Goal: Transaction & Acquisition: Book appointment/travel/reservation

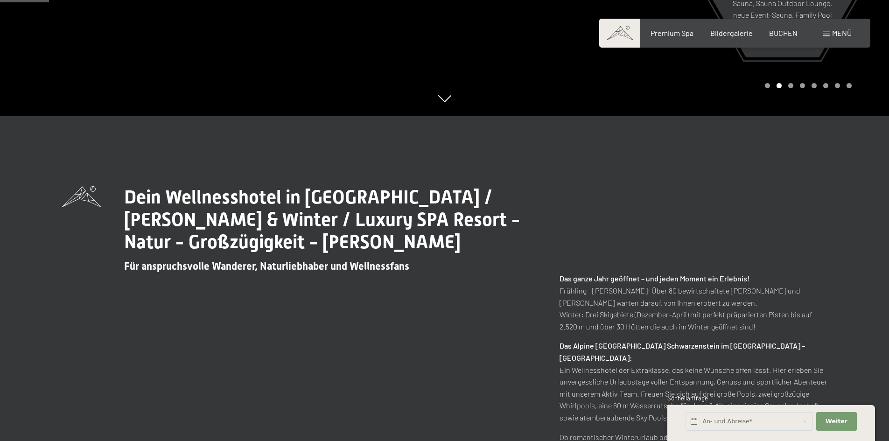
scroll to position [327, 0]
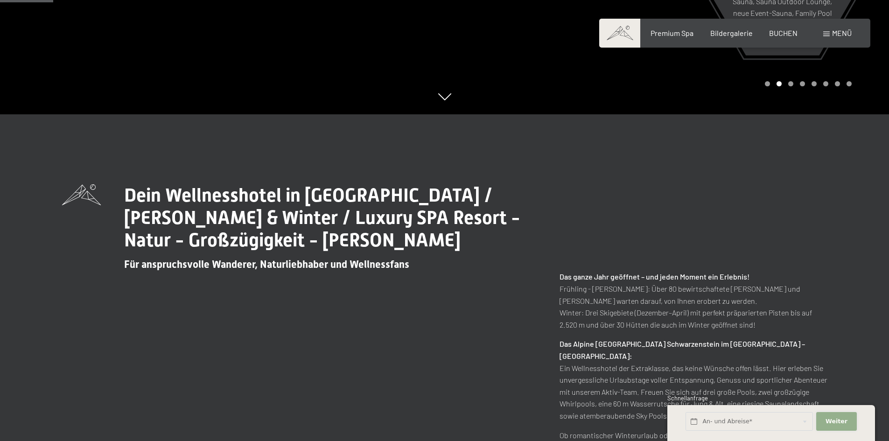
click at [847, 424] on button "Weiter Adressfelder ausblenden" at bounding box center [836, 421] width 40 height 19
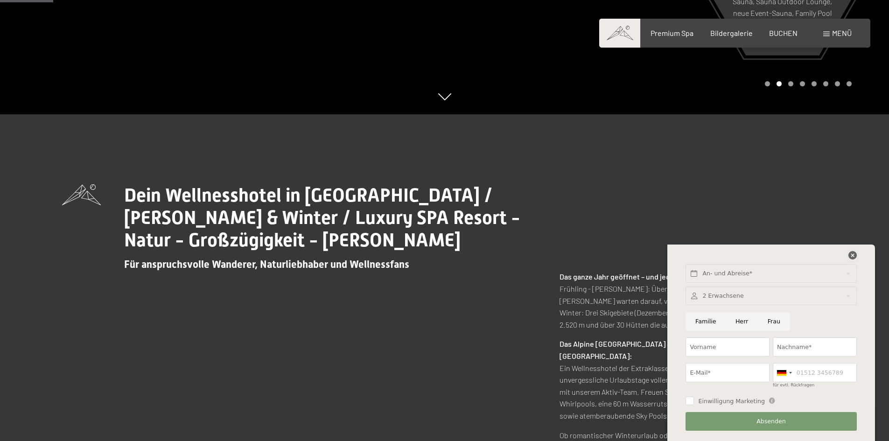
click at [853, 254] on icon at bounding box center [852, 255] width 8 height 8
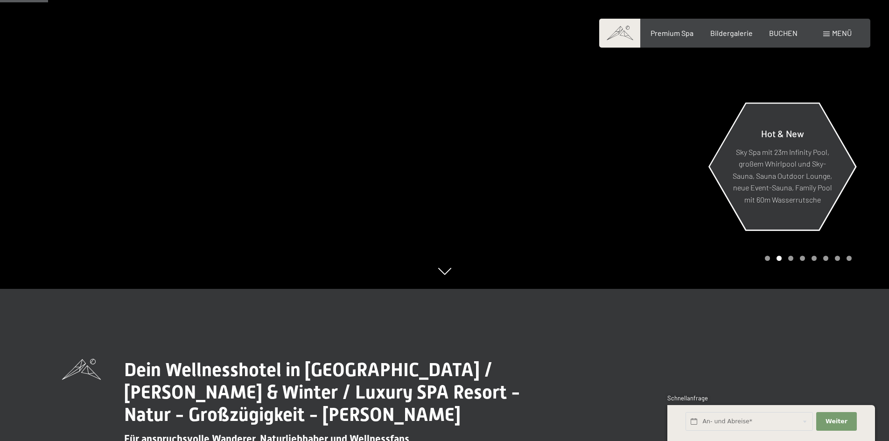
scroll to position [47, 0]
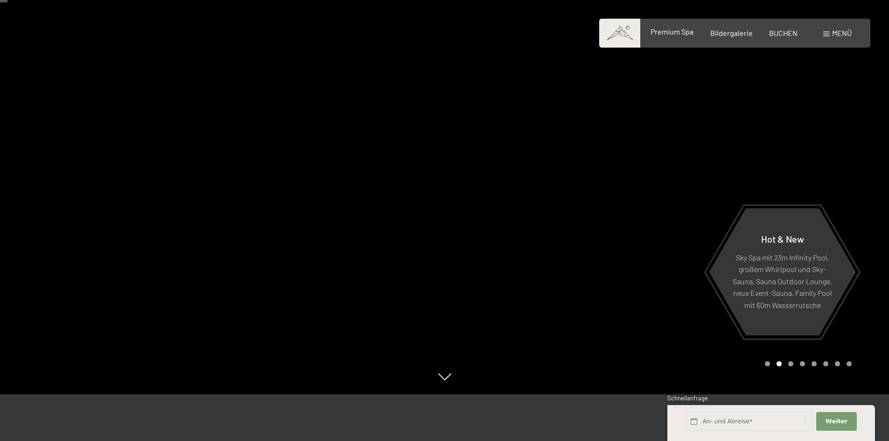
click at [685, 36] on div "Premium Spa" at bounding box center [672, 32] width 43 height 10
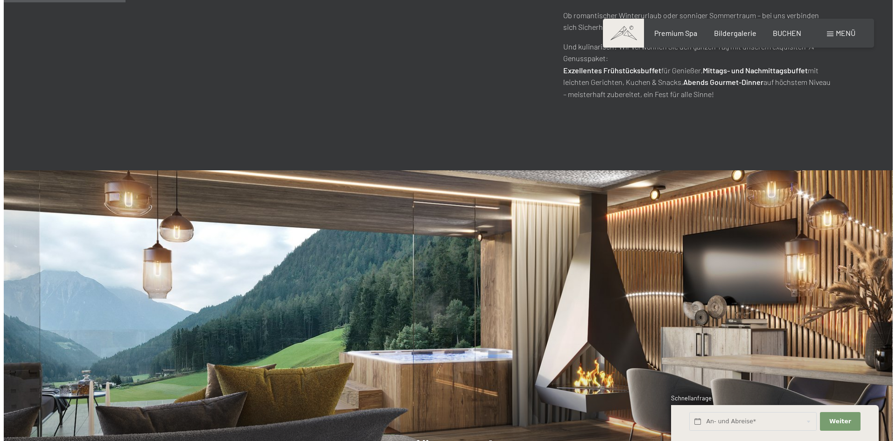
scroll to position [933, 0]
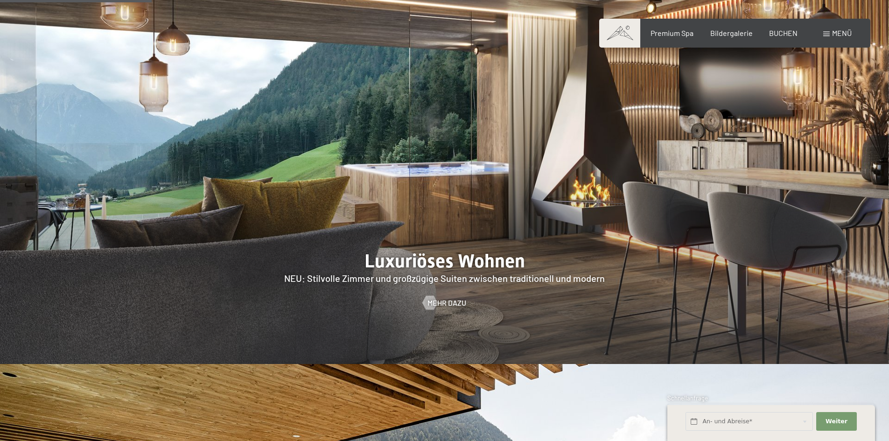
click at [847, 33] on span "Menü" at bounding box center [842, 32] width 20 height 9
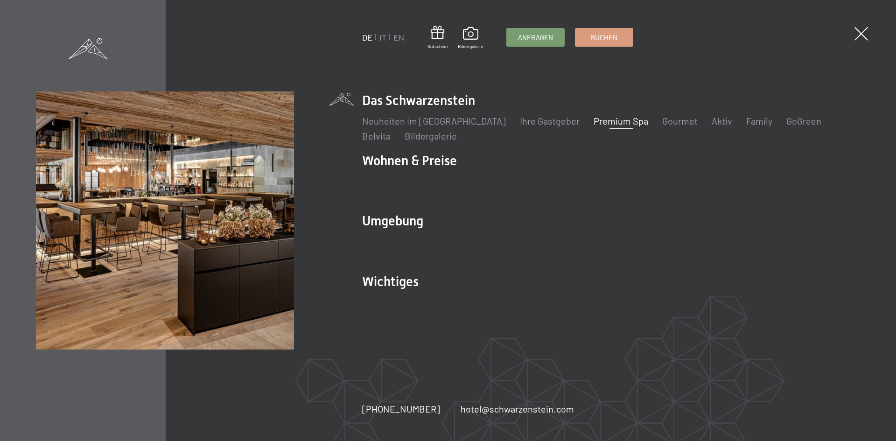
click at [596, 123] on link "Premium Spa" at bounding box center [621, 120] width 55 height 11
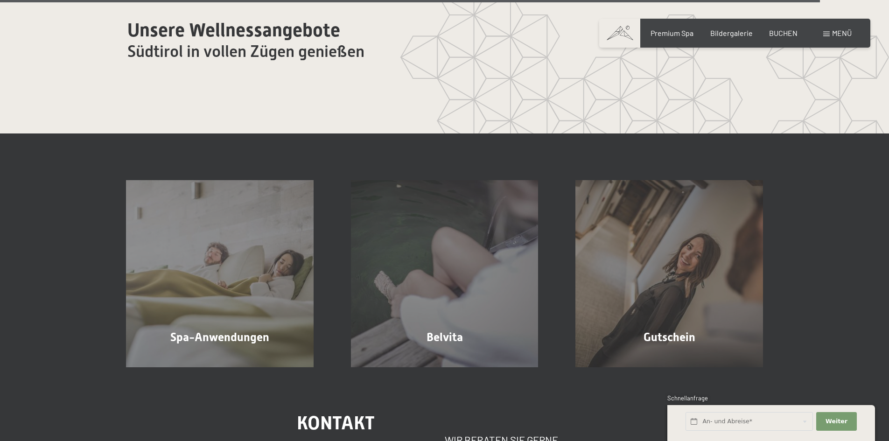
scroll to position [5833, 0]
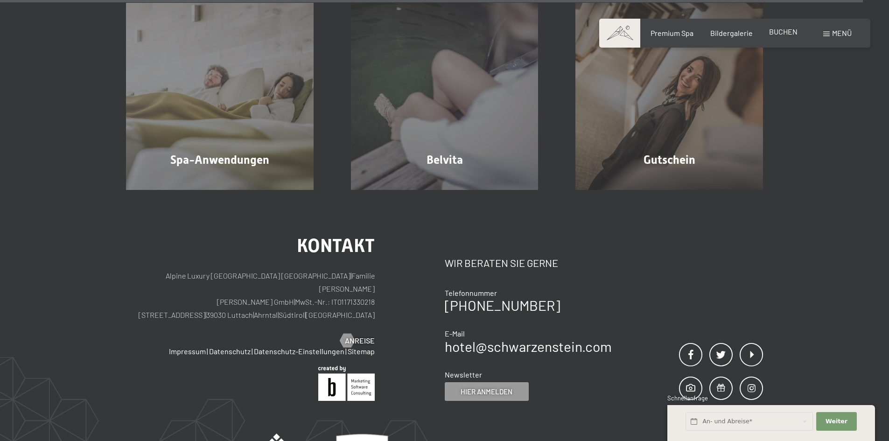
click at [793, 34] on span "BUCHEN" at bounding box center [783, 31] width 28 height 9
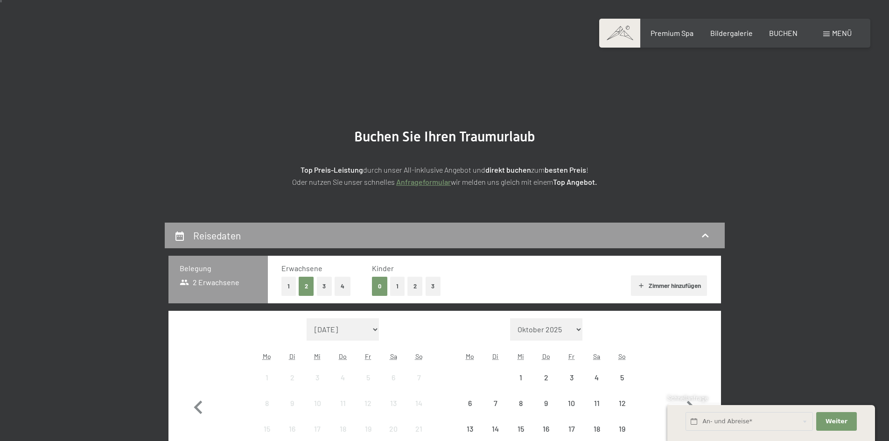
scroll to position [187, 0]
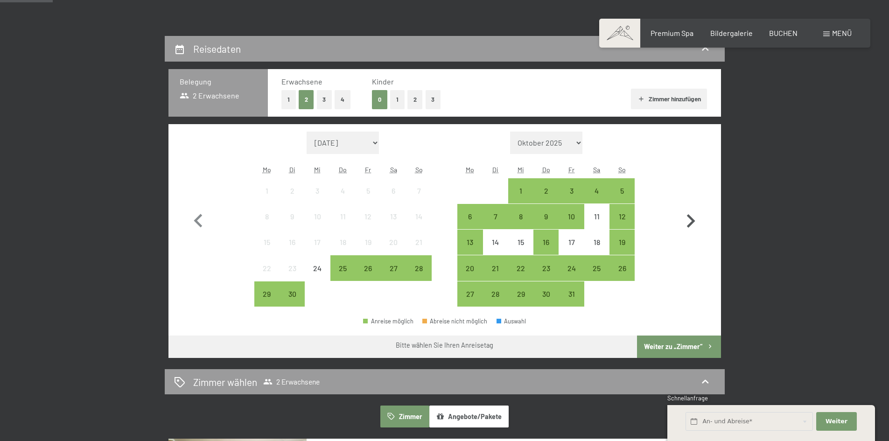
click at [687, 221] on icon "button" at bounding box center [690, 221] width 27 height 27
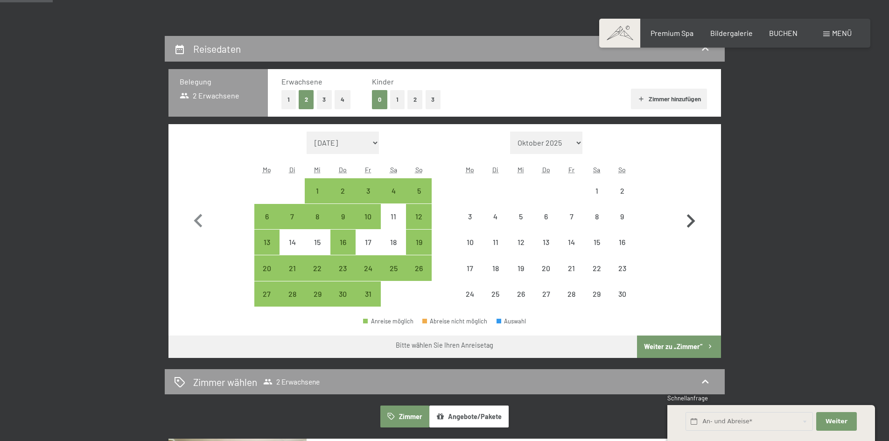
select select "2025-10-01"
select select "2025-11-01"
click at [687, 221] on icon "button" at bounding box center [690, 221] width 27 height 27
select select "2025-11-01"
select select "2025-12-01"
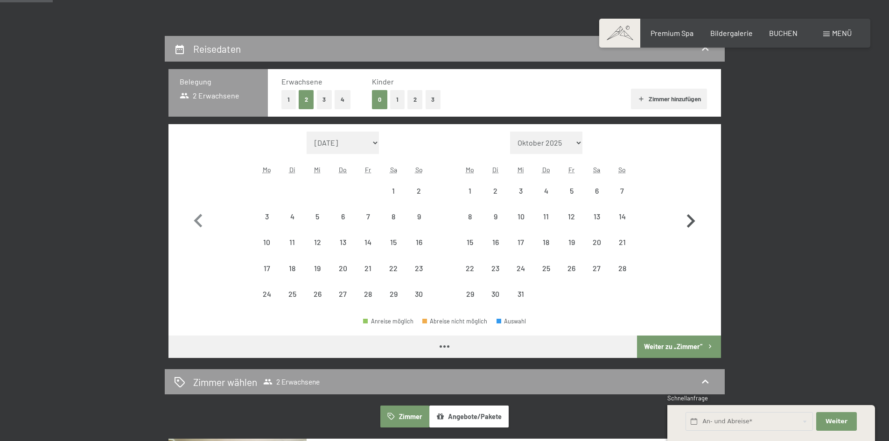
click at [687, 221] on icon "button" at bounding box center [690, 221] width 27 height 27
select select "2025-12-01"
select select "2026-01-01"
select select "2025-12-01"
select select "2026-01-01"
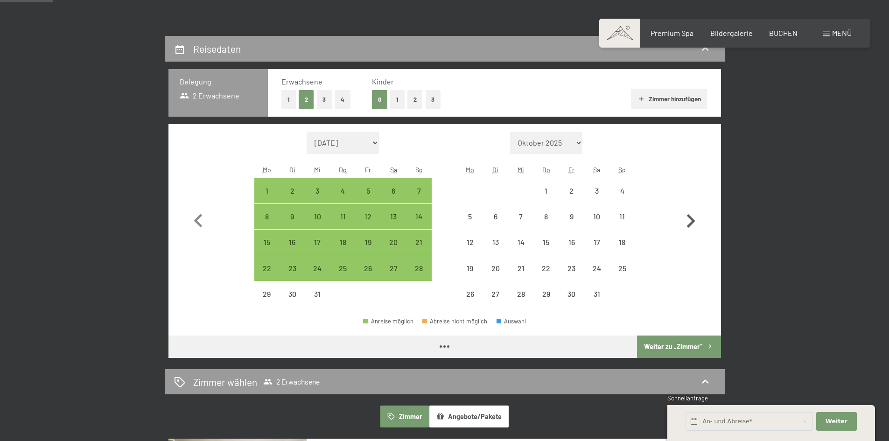
click at [687, 221] on icon "button" at bounding box center [690, 221] width 27 height 27
select select "2026-01-01"
select select "2026-02-01"
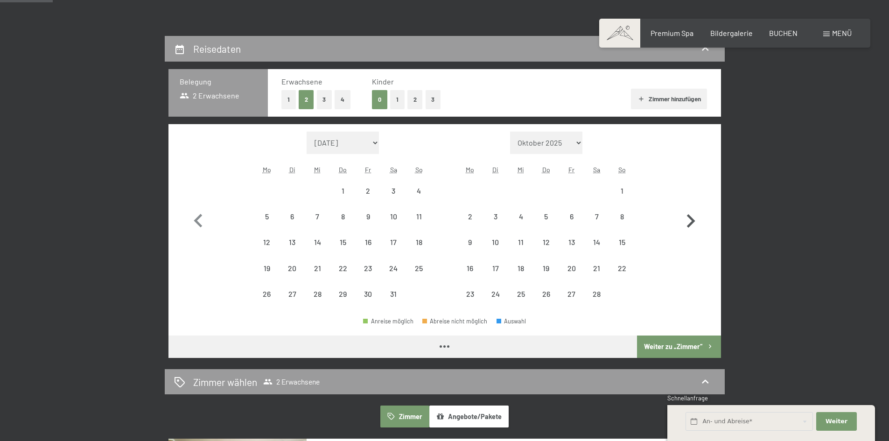
select select "2026-01-01"
select select "2026-02-01"
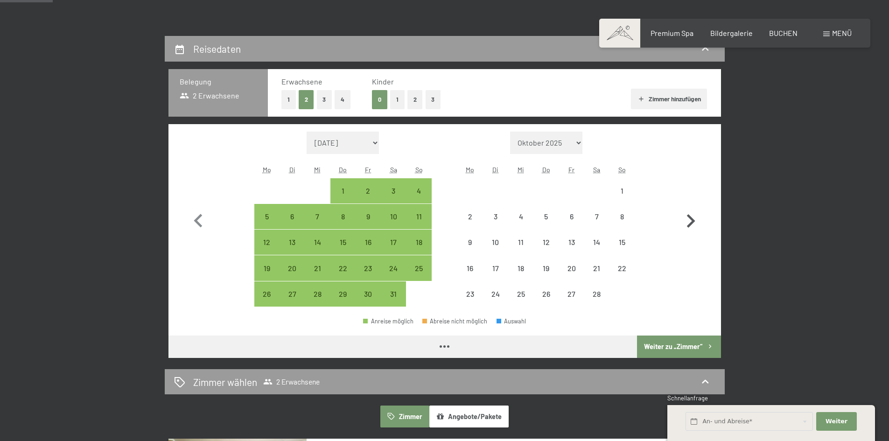
click at [687, 221] on icon "button" at bounding box center [690, 221] width 27 height 27
select select "2026-02-01"
select select "2026-03-01"
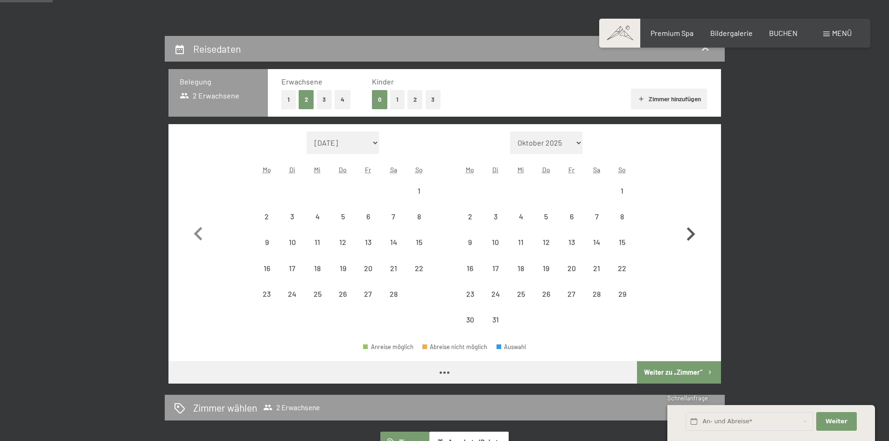
select select "2026-02-01"
select select "2026-03-01"
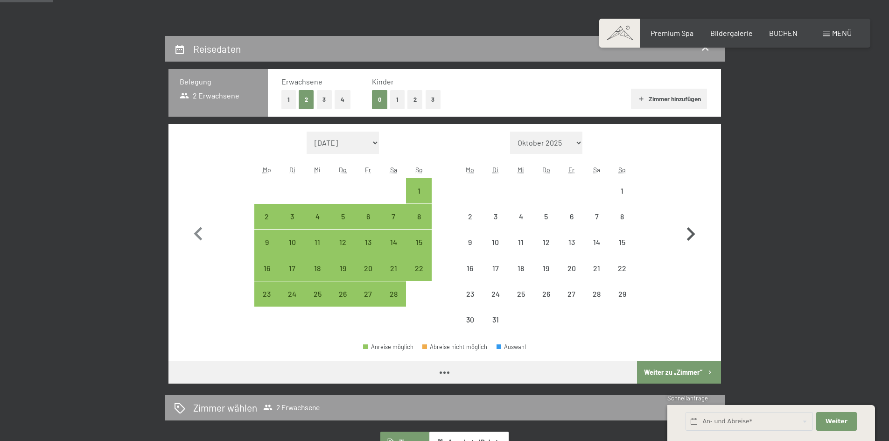
click at [687, 221] on icon "button" at bounding box center [690, 234] width 27 height 27
select select "2026-03-01"
select select "2026-04-01"
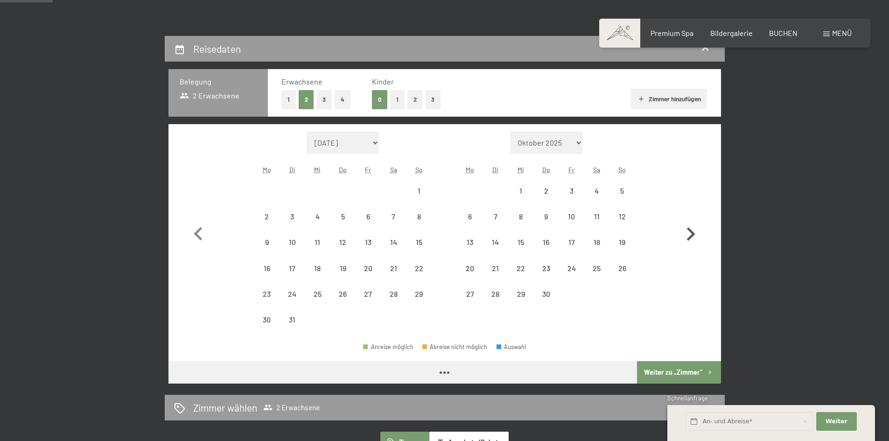
select select "2026-03-01"
select select "2026-04-01"
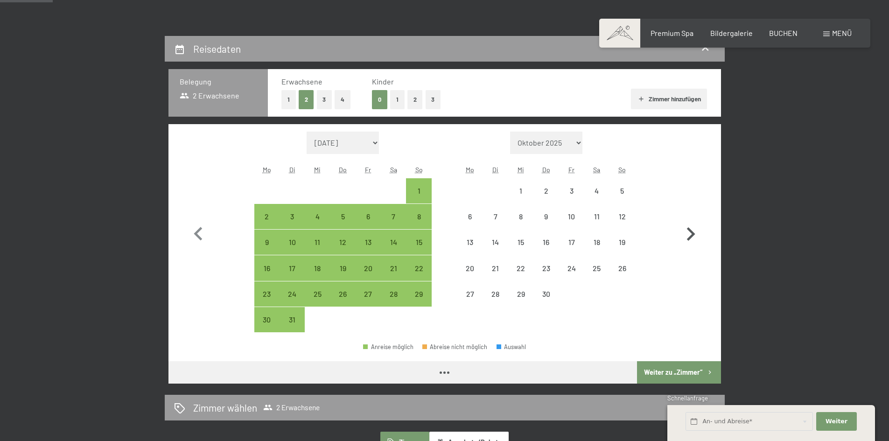
select select "2026-03-01"
select select "2026-04-01"
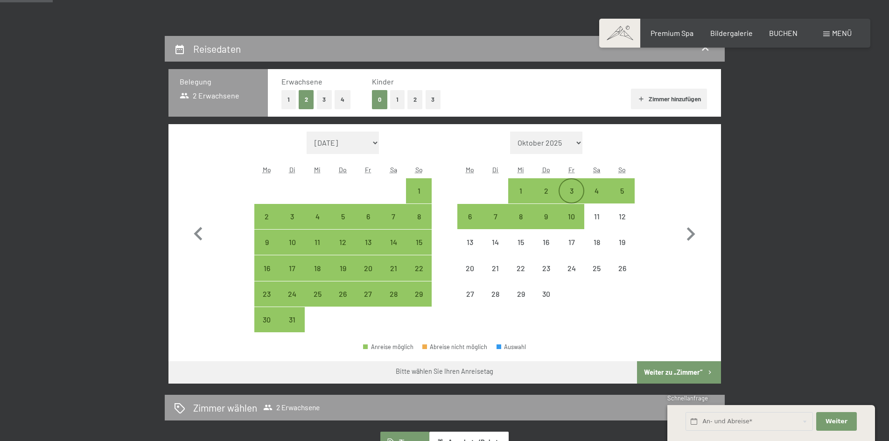
click at [573, 190] on div "3" at bounding box center [571, 198] width 23 height 23
select select "2026-03-01"
select select "2026-04-01"
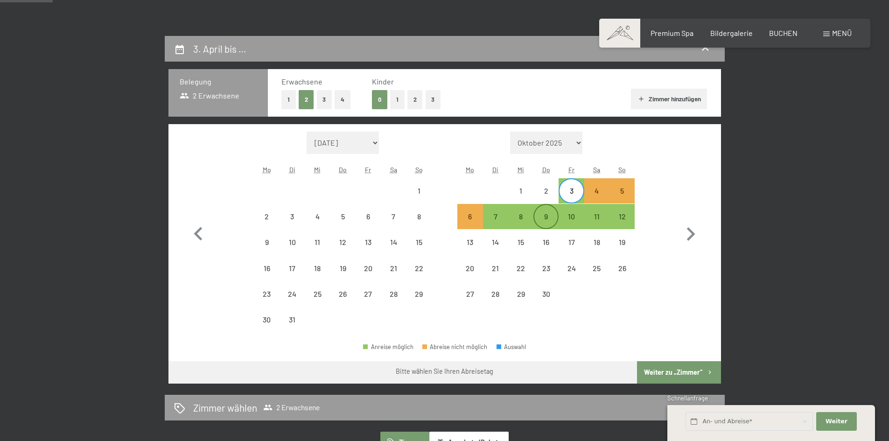
click at [541, 216] on div "9" at bounding box center [545, 224] width 23 height 23
select select "2026-03-01"
select select "2026-04-01"
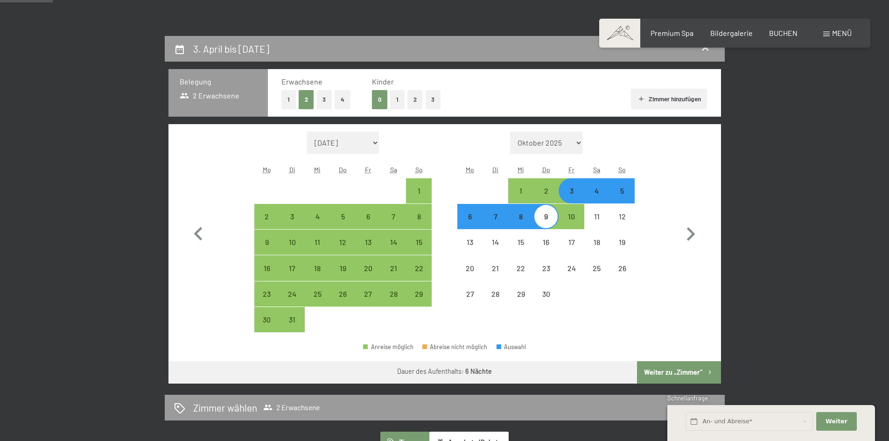
click at [668, 369] on button "Weiter zu „Zimmer“" at bounding box center [679, 372] width 84 height 22
select select "2026-03-01"
select select "2026-04-01"
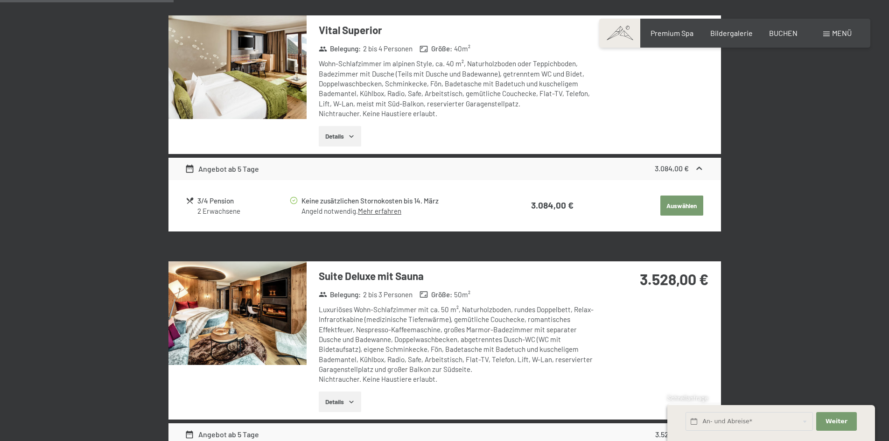
scroll to position [223, 0]
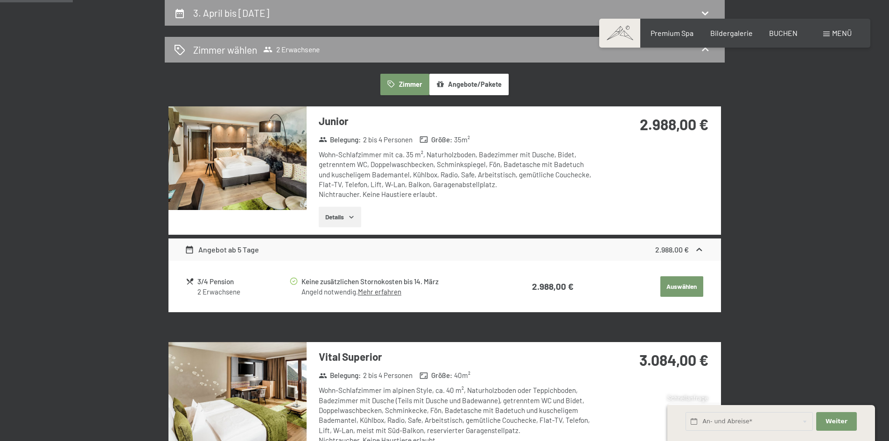
click at [355, 217] on icon "button" at bounding box center [351, 216] width 7 height 7
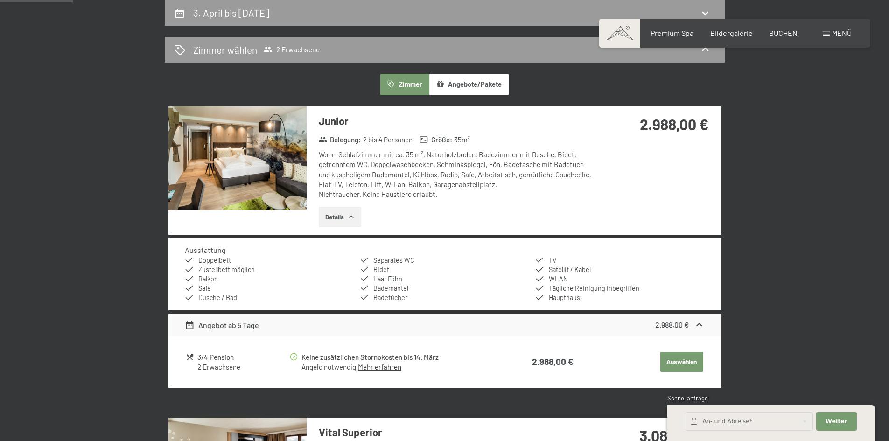
click at [245, 169] on img at bounding box center [237, 158] width 138 height 104
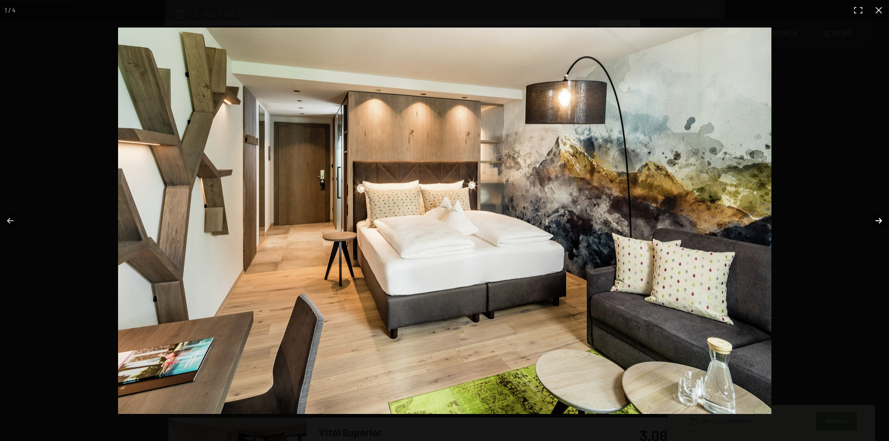
click at [878, 219] on button "button" at bounding box center [872, 220] width 33 height 47
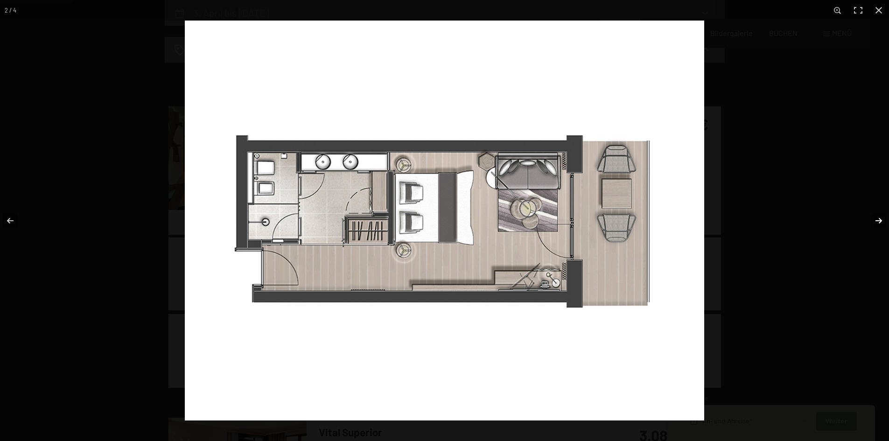
click at [878, 219] on button "button" at bounding box center [872, 220] width 33 height 47
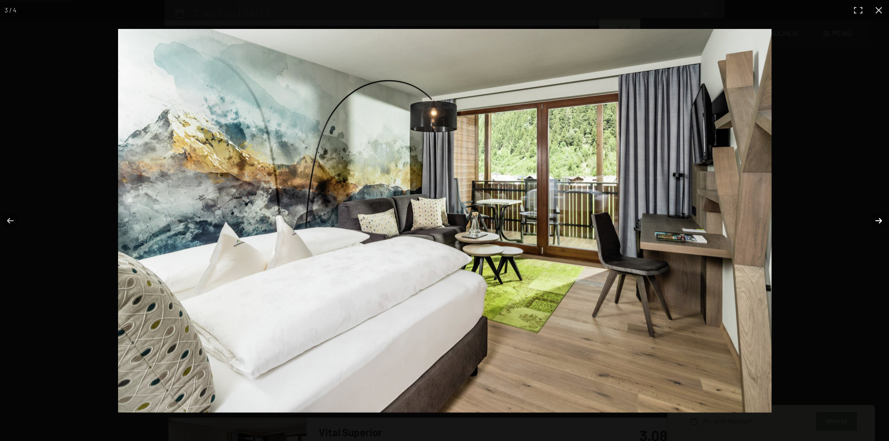
click at [878, 219] on button "button" at bounding box center [872, 220] width 33 height 47
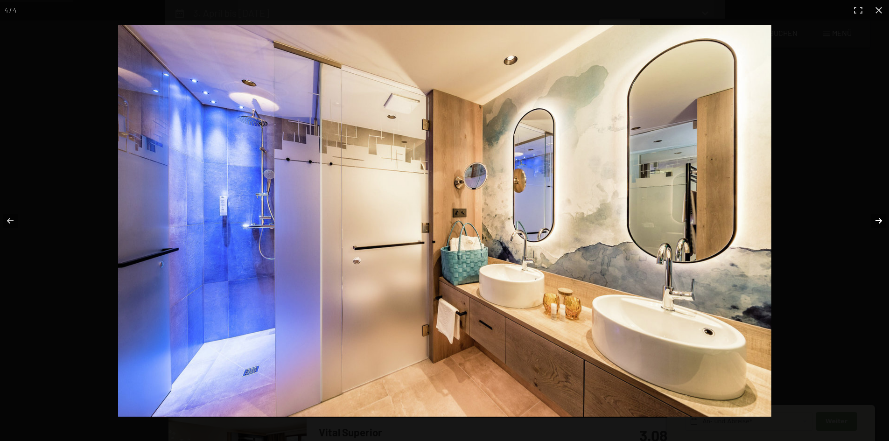
click at [878, 219] on button "button" at bounding box center [872, 220] width 33 height 47
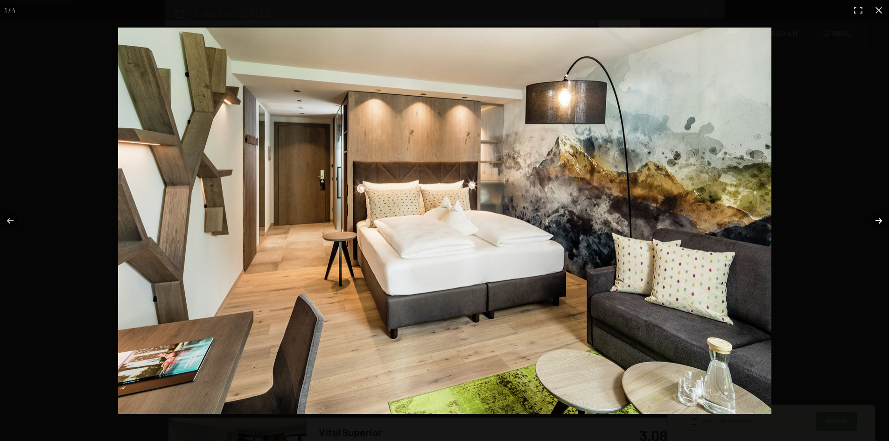
click at [878, 219] on button "button" at bounding box center [872, 220] width 33 height 47
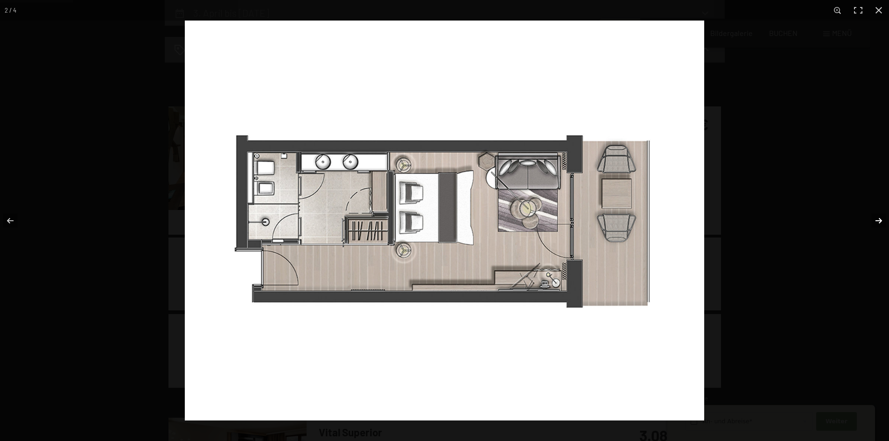
click at [878, 219] on button "button" at bounding box center [872, 220] width 33 height 47
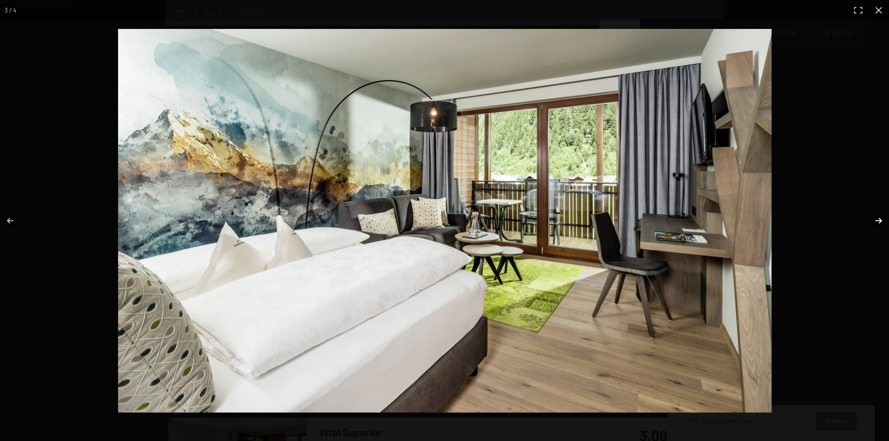
click at [878, 219] on button "button" at bounding box center [872, 220] width 33 height 47
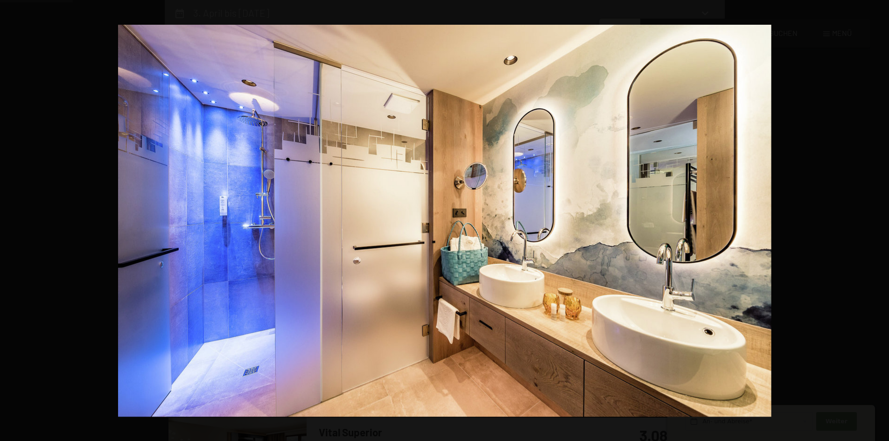
click at [878, 219] on button "button" at bounding box center [872, 220] width 33 height 47
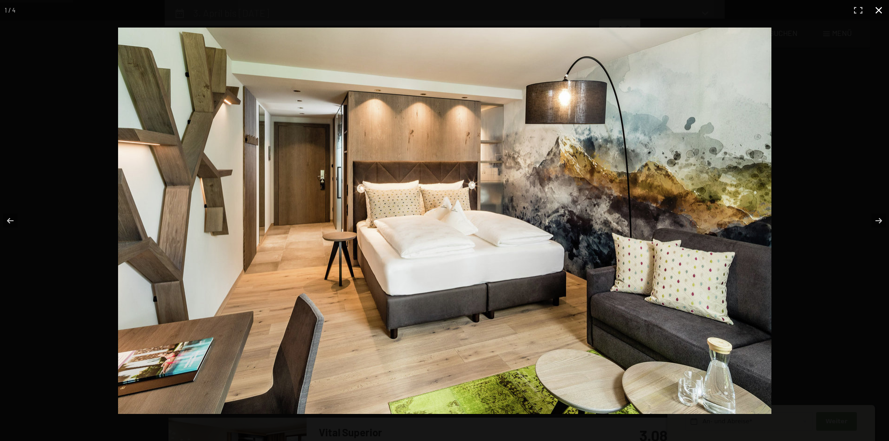
click at [881, 14] on button "button" at bounding box center [878, 10] width 21 height 21
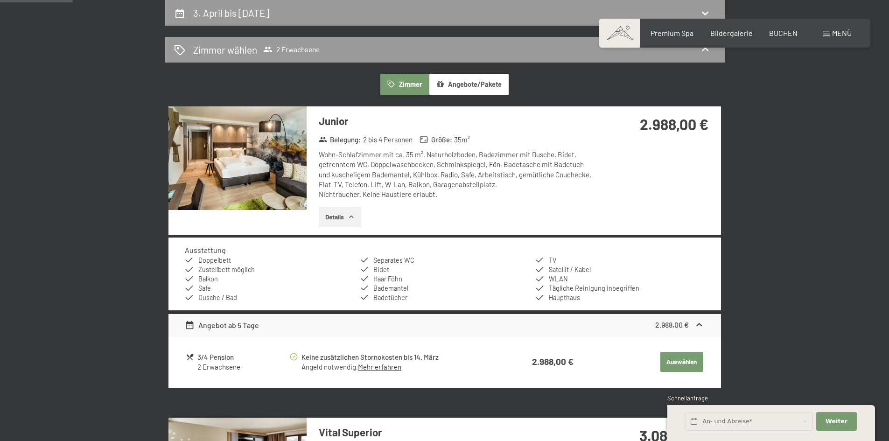
click at [355, 218] on icon "button" at bounding box center [351, 216] width 7 height 7
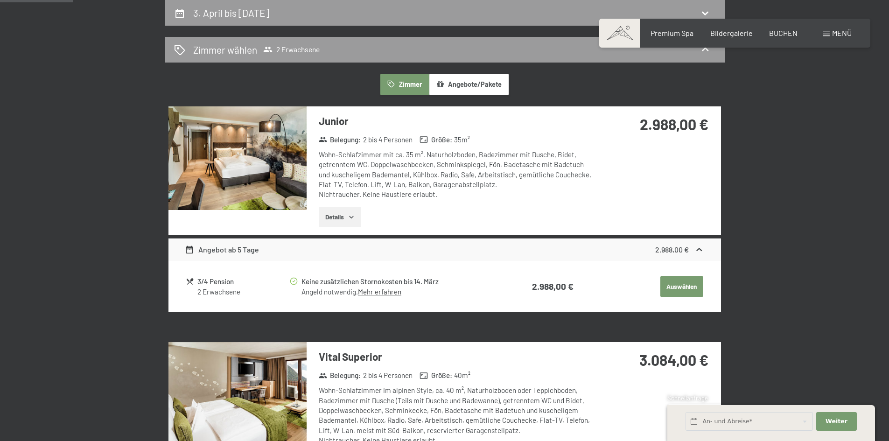
click at [355, 218] on icon "button" at bounding box center [351, 216] width 7 height 7
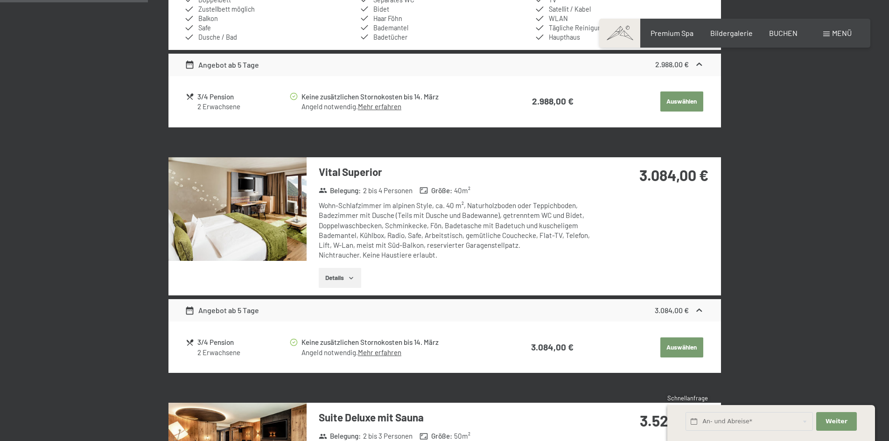
scroll to position [503, 0]
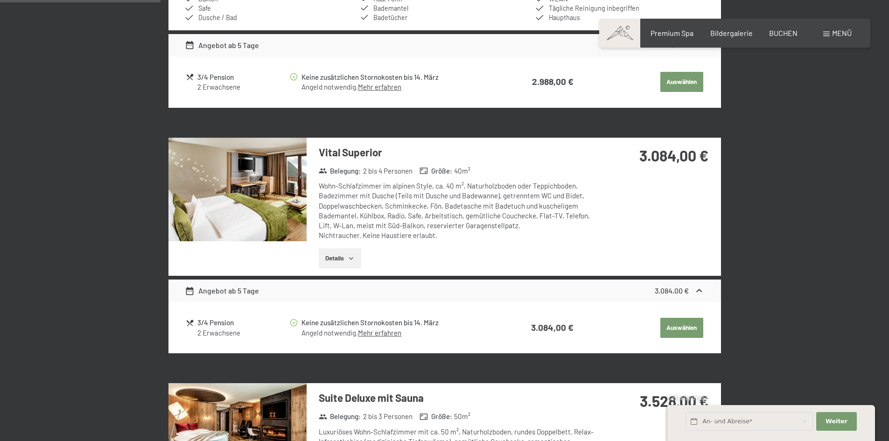
click at [297, 203] on img at bounding box center [237, 190] width 138 height 104
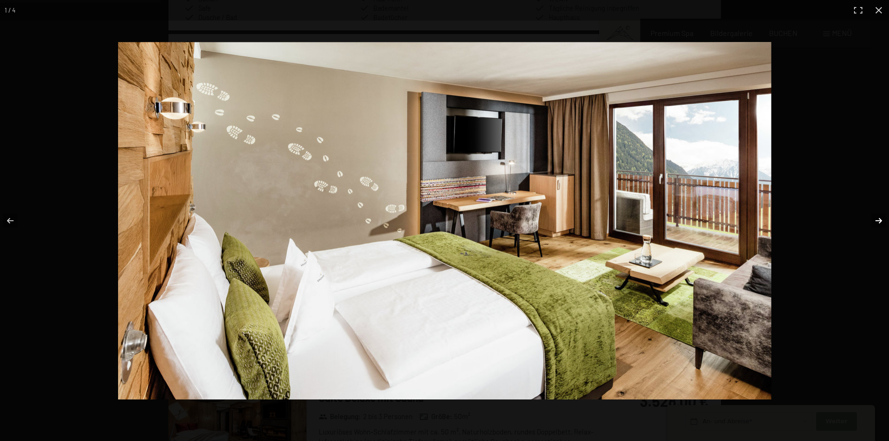
click at [878, 221] on button "button" at bounding box center [872, 220] width 33 height 47
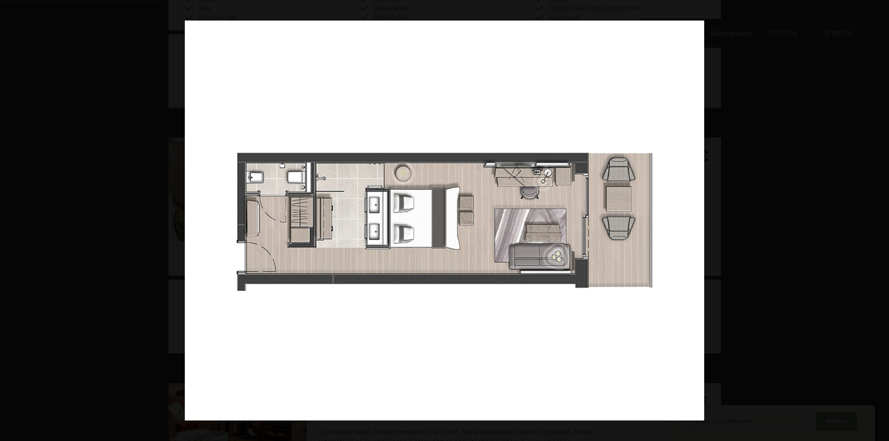
click at [878, 221] on button "button" at bounding box center [872, 220] width 33 height 47
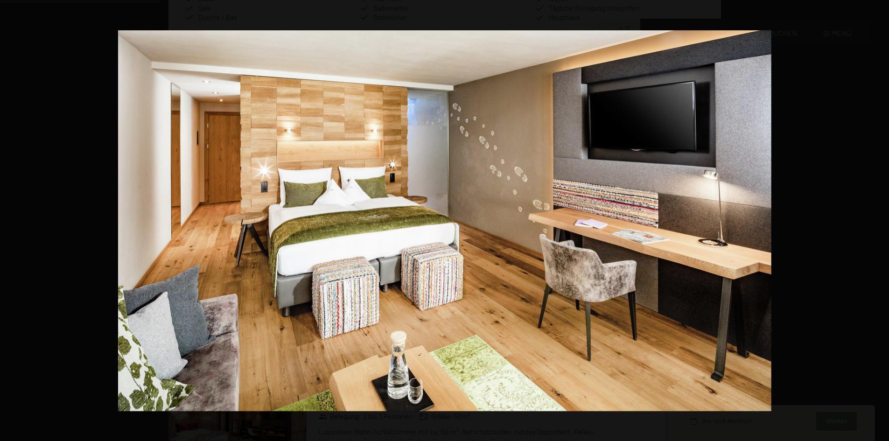
click at [878, 221] on button "button" at bounding box center [872, 220] width 33 height 47
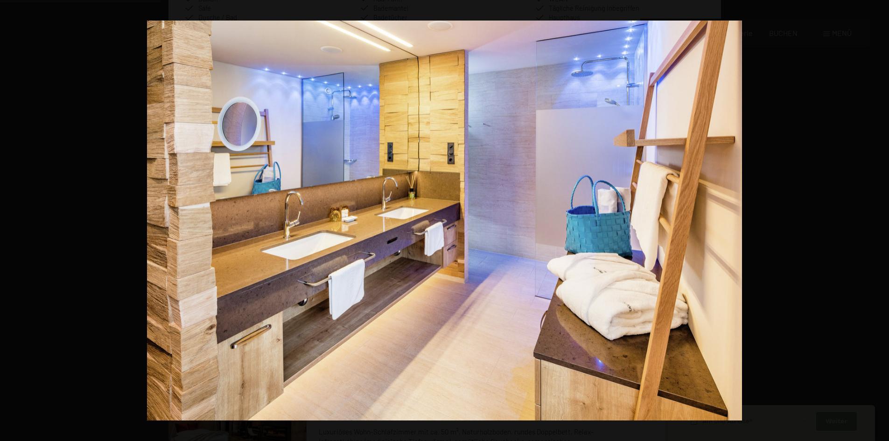
click at [878, 221] on button "button" at bounding box center [872, 220] width 33 height 47
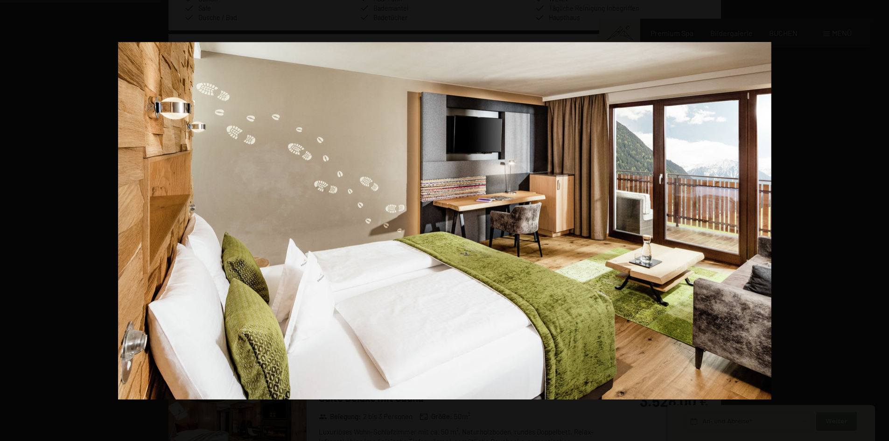
click at [878, 221] on button "button" at bounding box center [872, 220] width 33 height 47
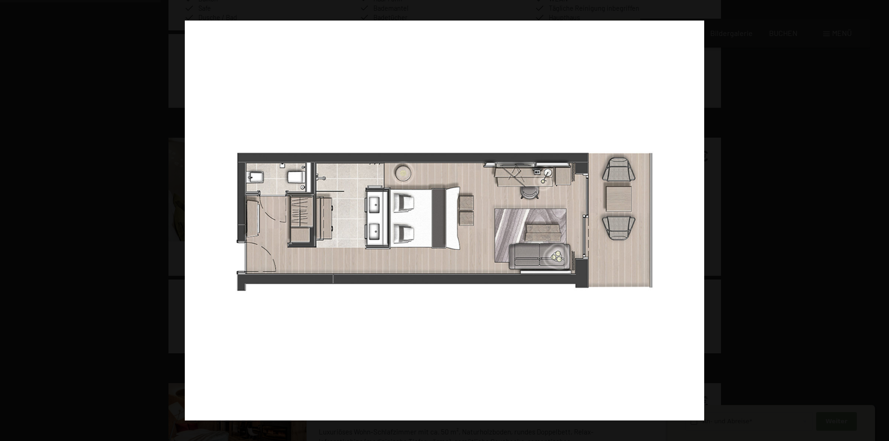
click at [878, 221] on button "button" at bounding box center [872, 220] width 33 height 47
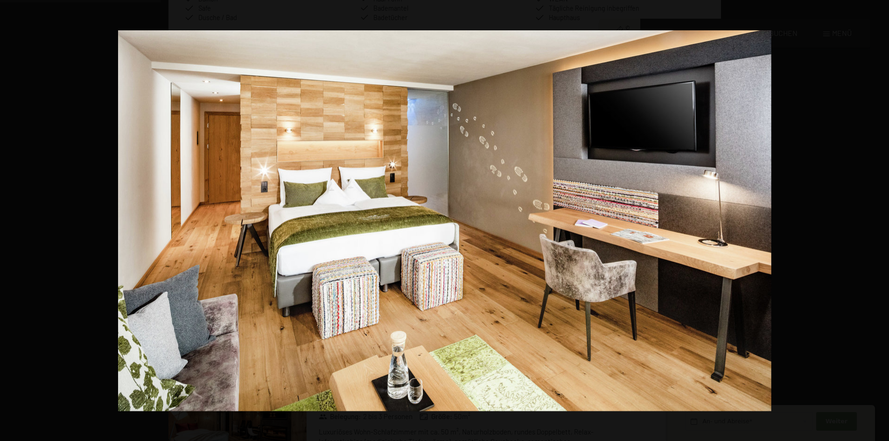
click at [878, 221] on button "button" at bounding box center [872, 220] width 33 height 47
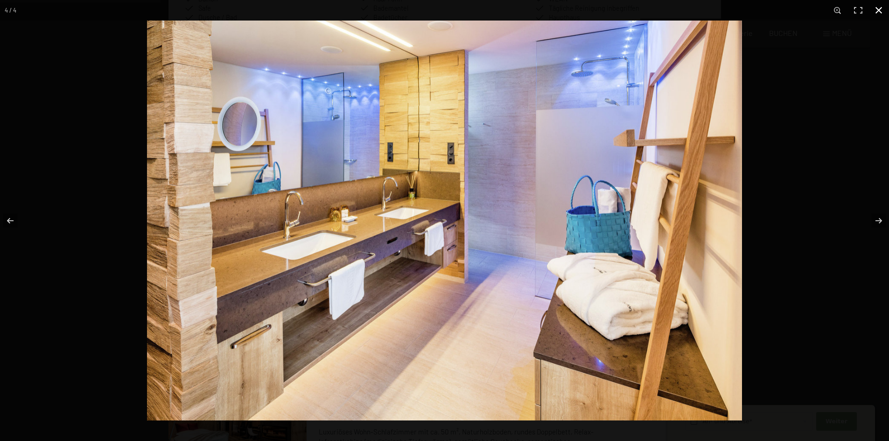
click at [877, 8] on button "button" at bounding box center [878, 10] width 21 height 21
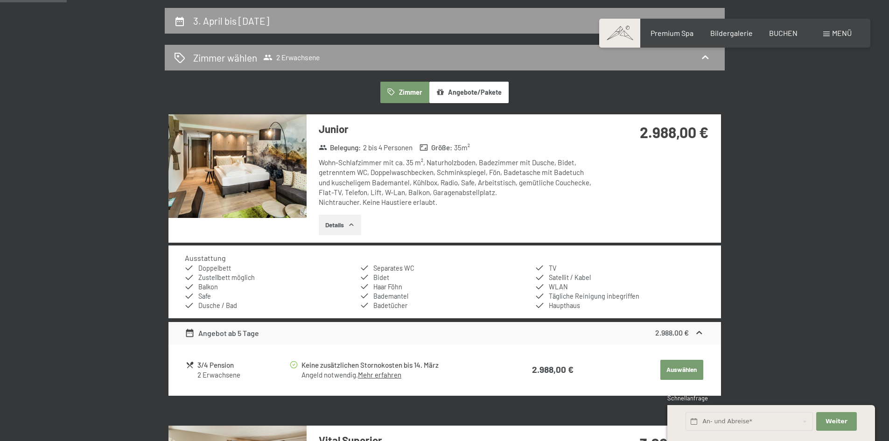
scroll to position [223, 0]
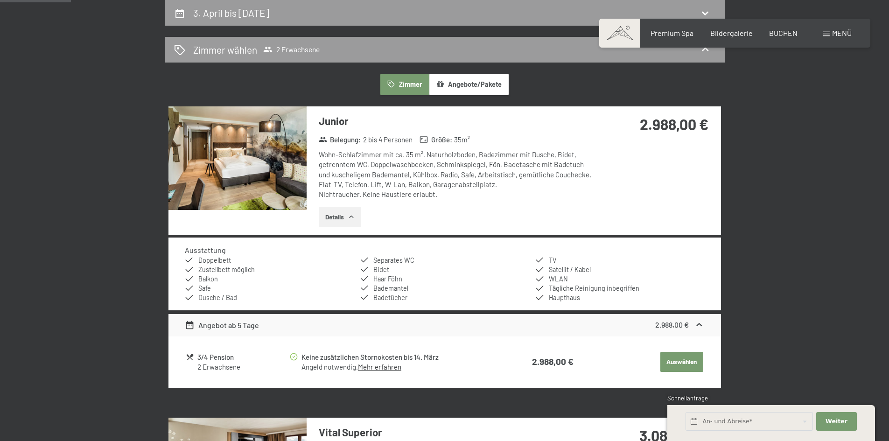
click at [674, 360] on button "Auswählen" at bounding box center [681, 362] width 43 height 21
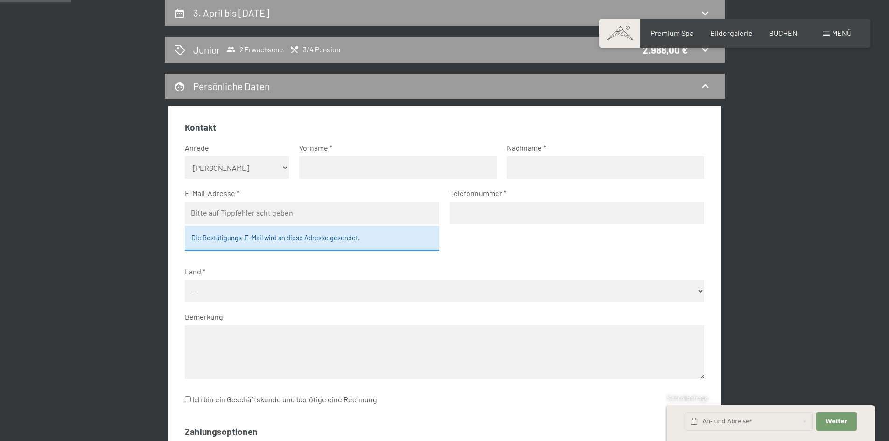
click at [755, 252] on div "3. April bis 9. April 2026 Junior 2 Erwachsene 3/4 Pension 2.988,00 € Persönlic…" at bounding box center [444, 312] width 637 height 624
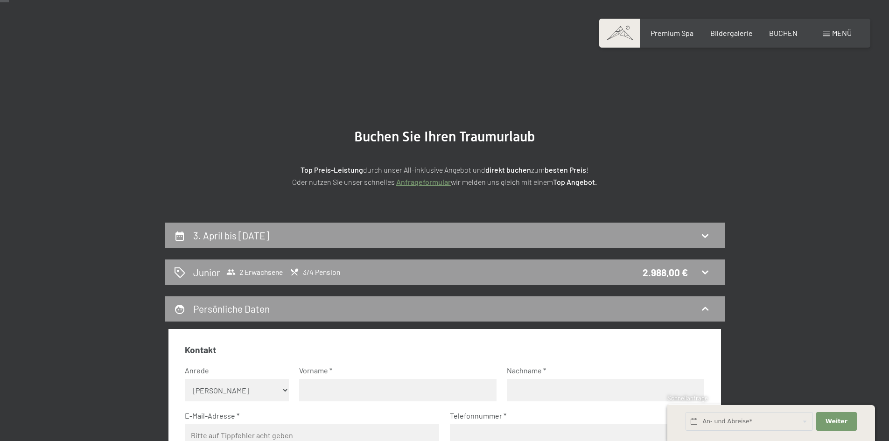
scroll to position [47, 0]
